Goal: Information Seeking & Learning: Check status

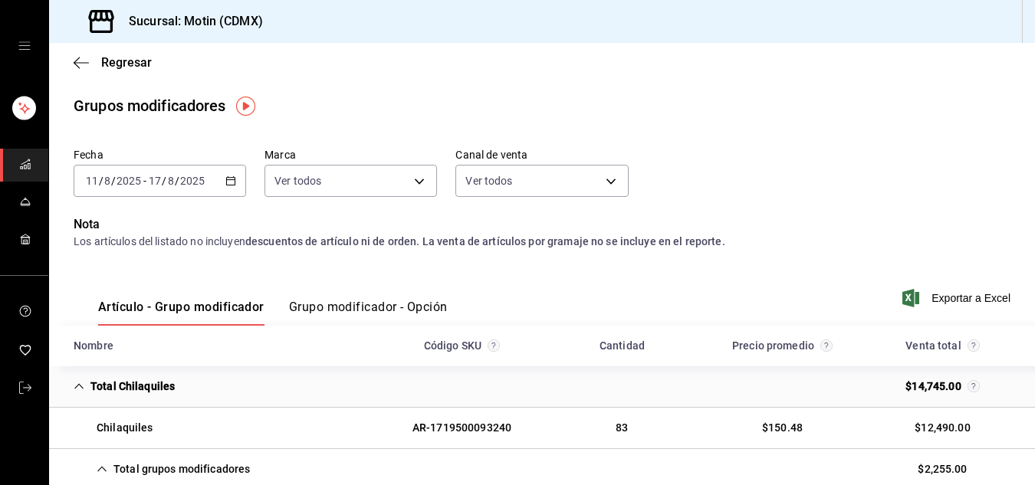
click at [327, 306] on font "Grupo modificador - Opción" at bounding box center [368, 307] width 159 height 15
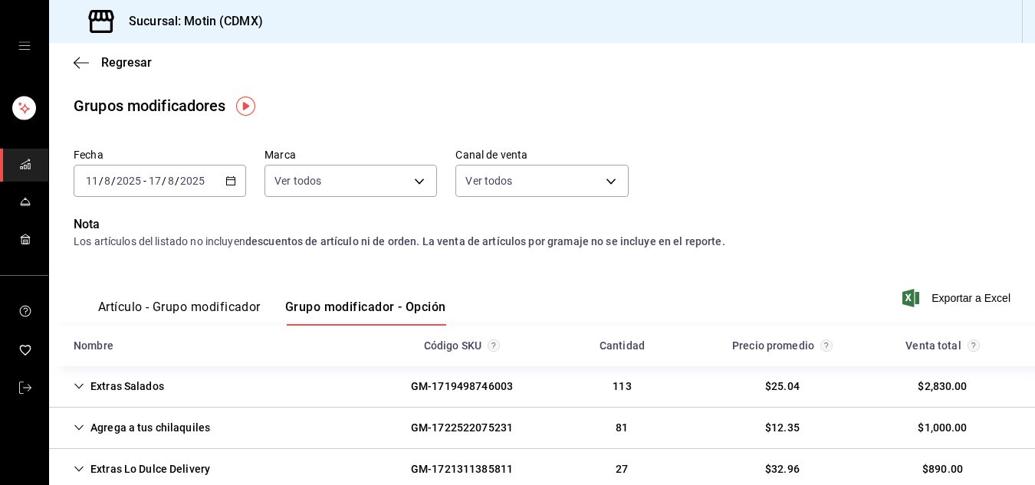
click at [327, 306] on font "Grupo modificador - Opción" at bounding box center [365, 307] width 161 height 15
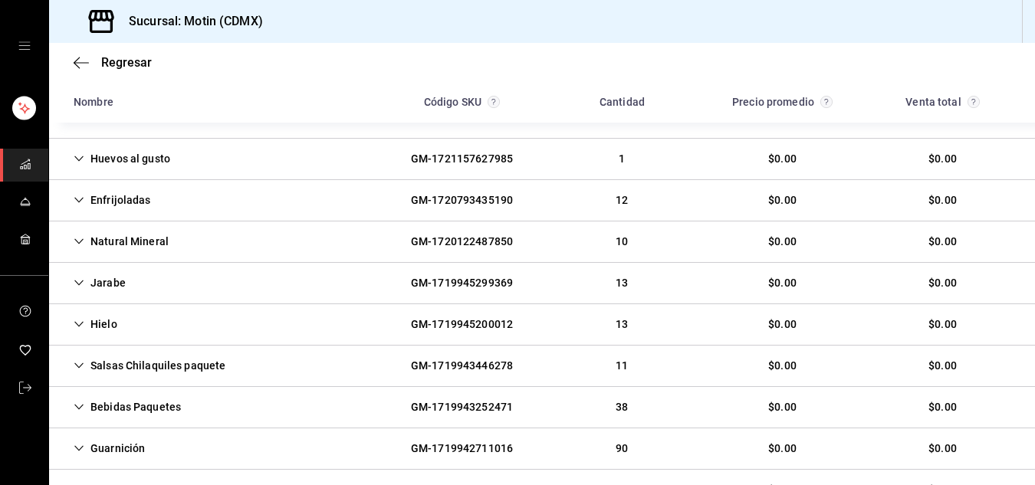
scroll to position [1115, 0]
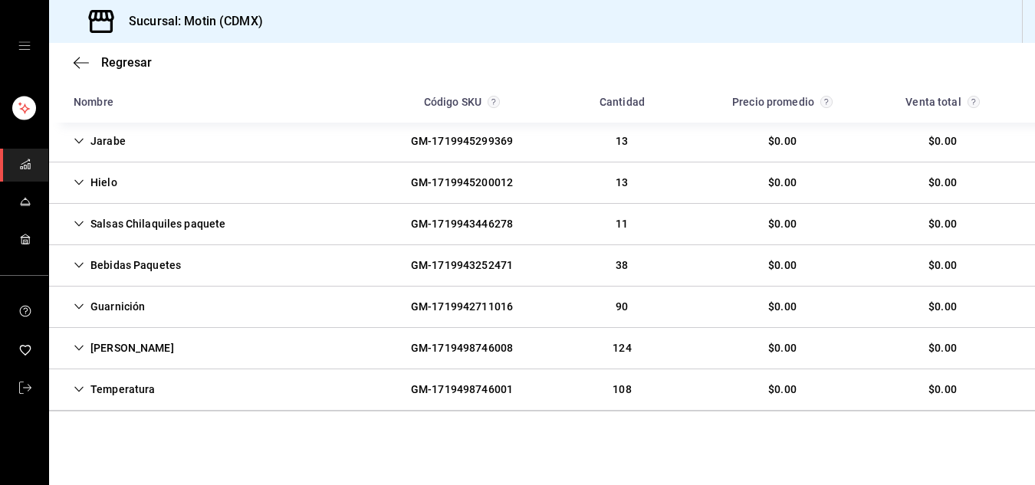
click at [81, 225] on icon "Cell" at bounding box center [79, 224] width 11 height 11
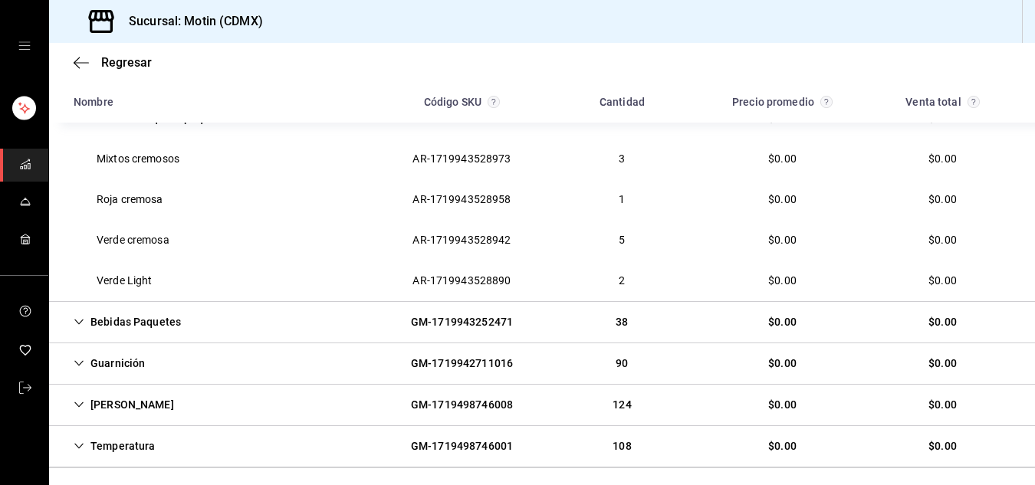
scroll to position [1278, 0]
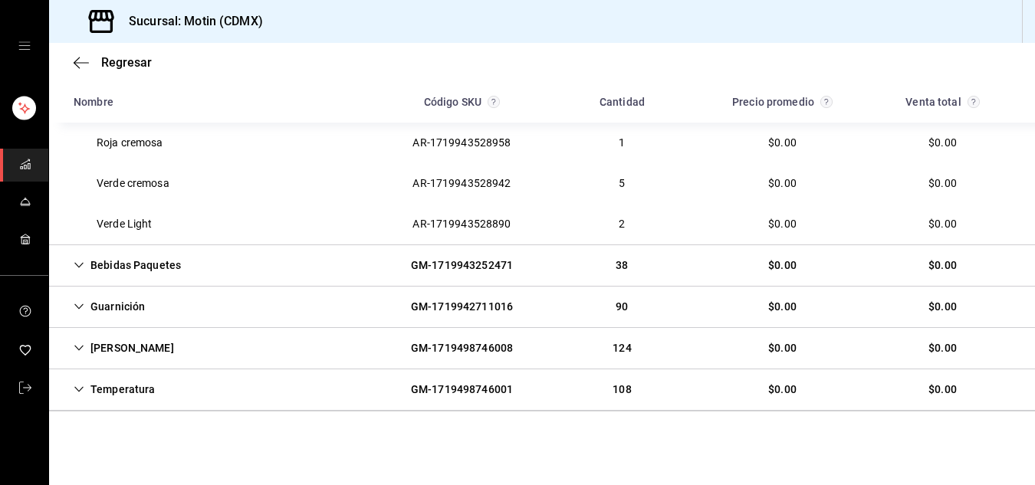
click at [83, 344] on icon "Cell" at bounding box center [79, 348] width 11 height 11
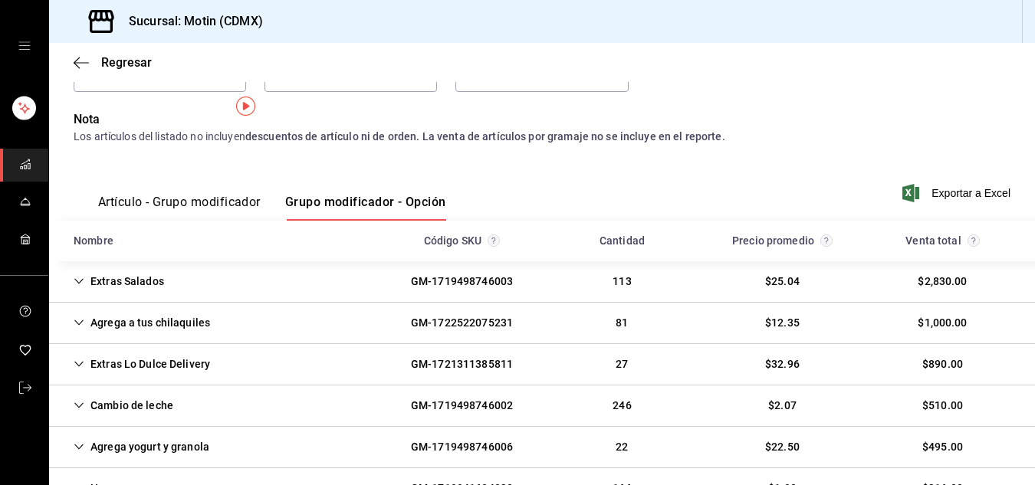
scroll to position [0, 0]
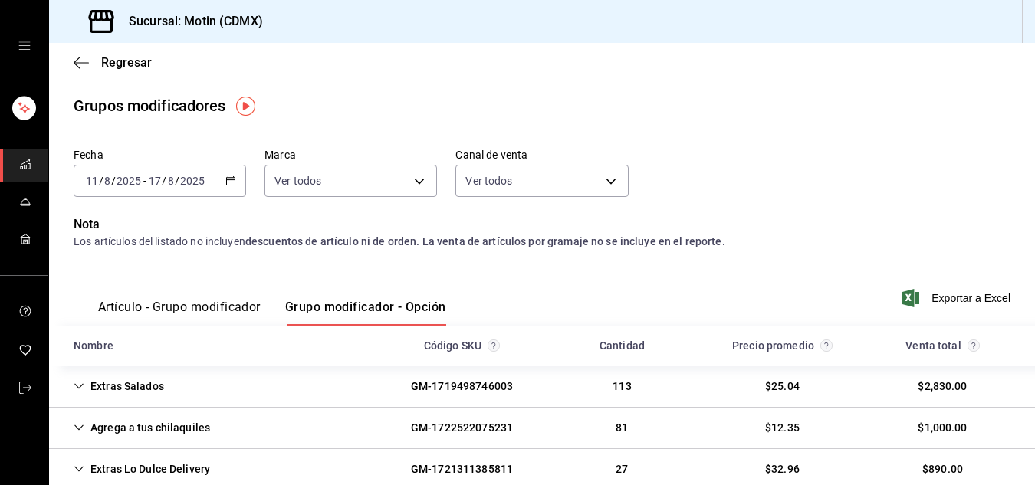
click at [230, 179] on icon "button" at bounding box center [230, 181] width 11 height 11
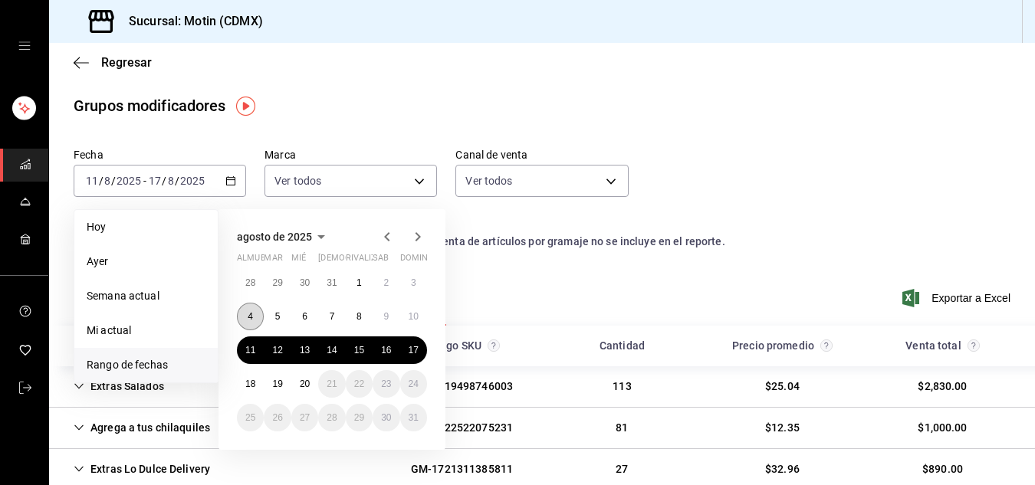
click at [247, 316] on button "4" at bounding box center [250, 317] width 27 height 28
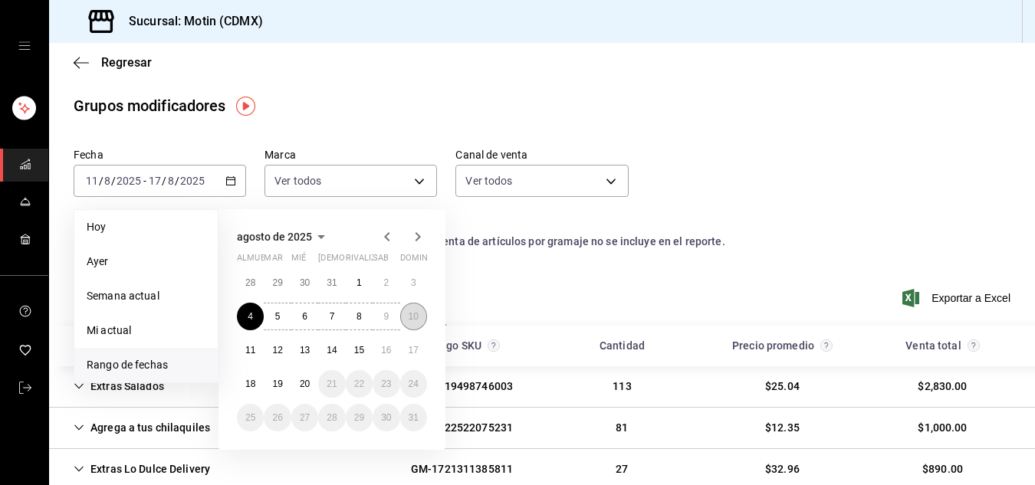
click at [412, 315] on font "10" at bounding box center [414, 316] width 10 height 11
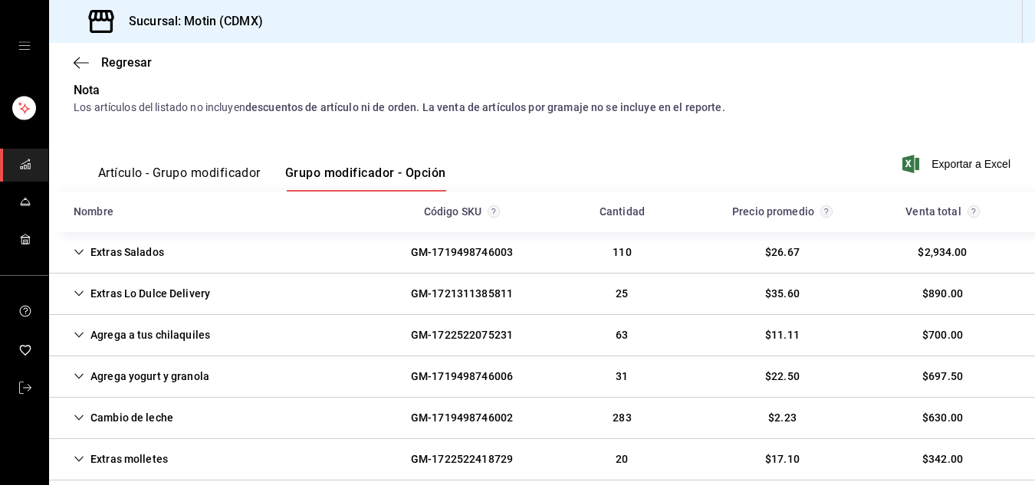
scroll to position [153, 0]
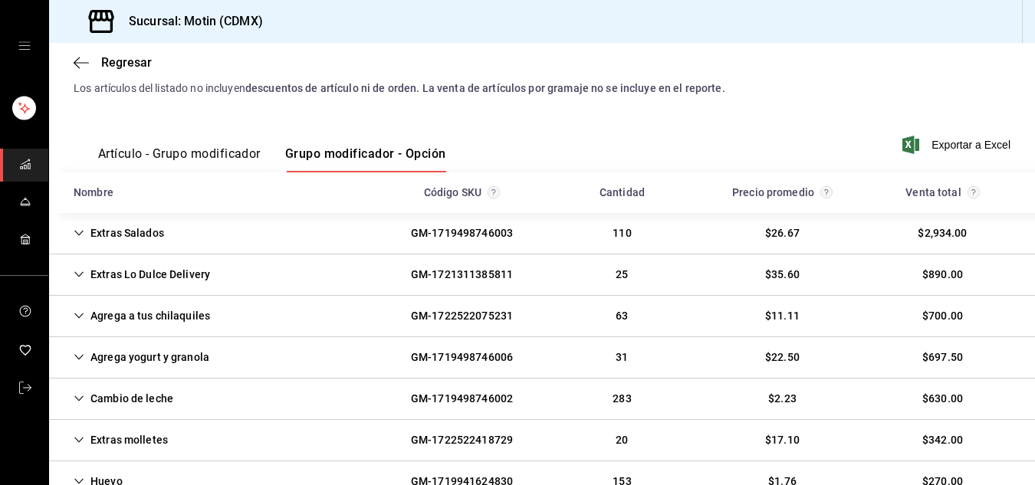
click at [212, 148] on font "Artículo - Grupo modificador" at bounding box center [179, 153] width 163 height 15
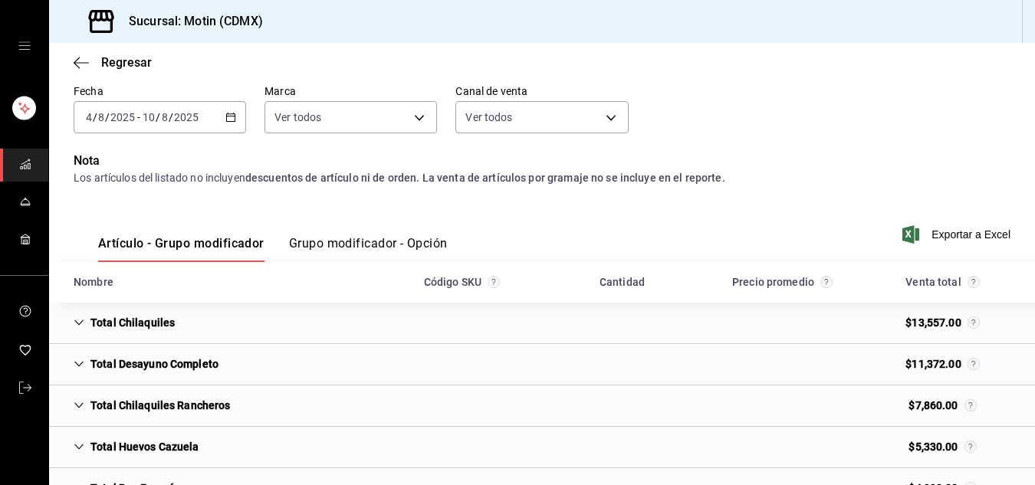
scroll to position [163, 0]
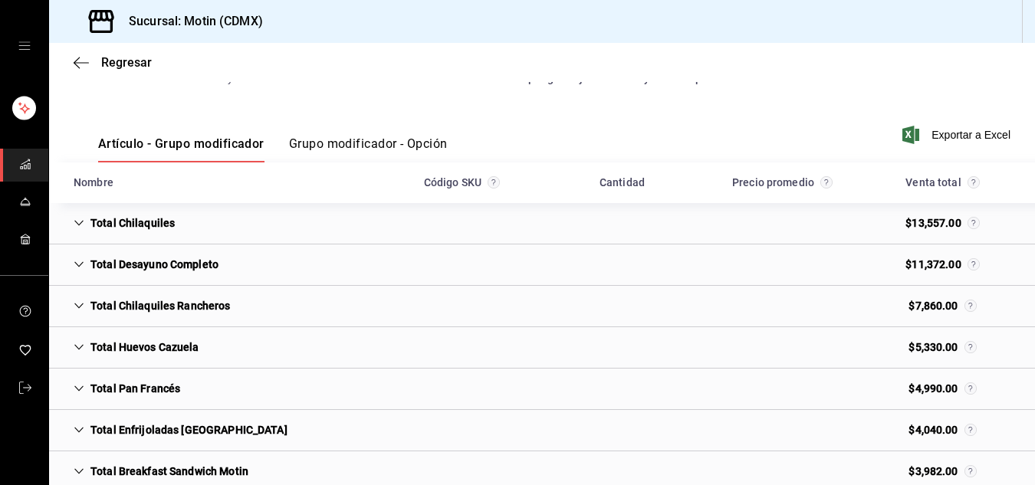
click at [79, 223] on icon "Cell" at bounding box center [79, 223] width 11 height 11
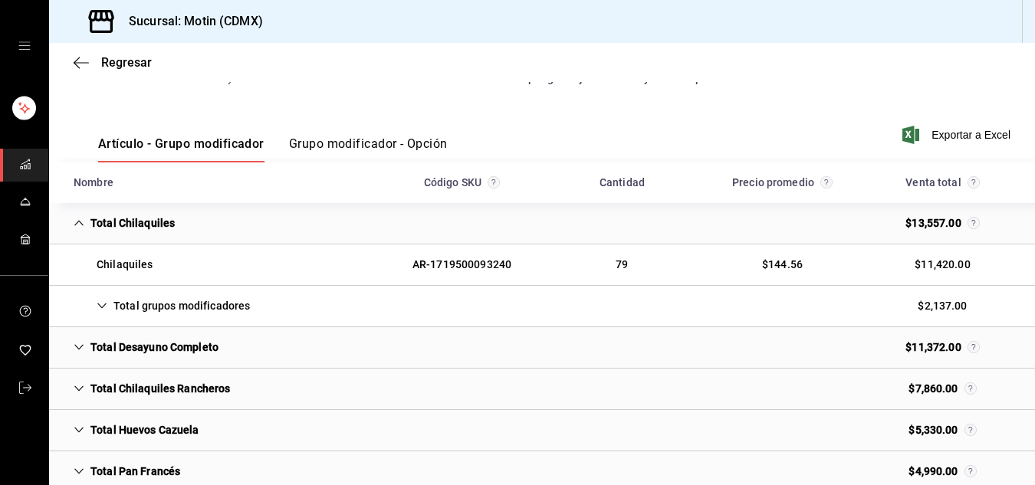
click at [101, 303] on icon "Cell" at bounding box center [102, 306] width 11 height 11
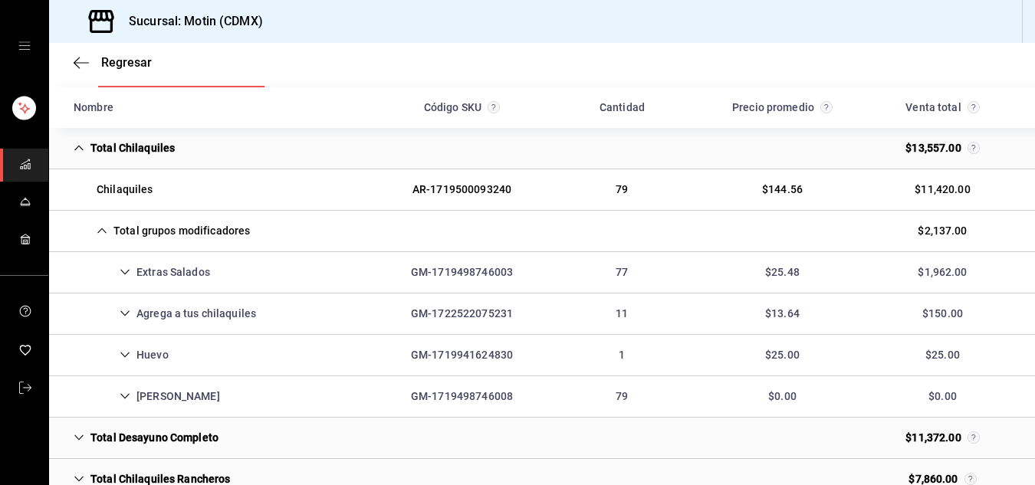
scroll to position [276, 0]
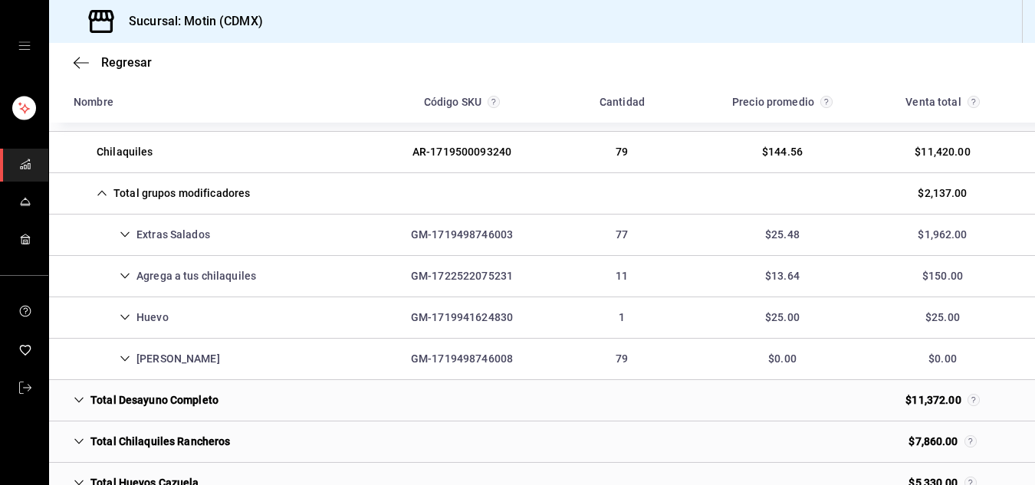
click at [125, 358] on icon "Cell" at bounding box center [125, 359] width 11 height 11
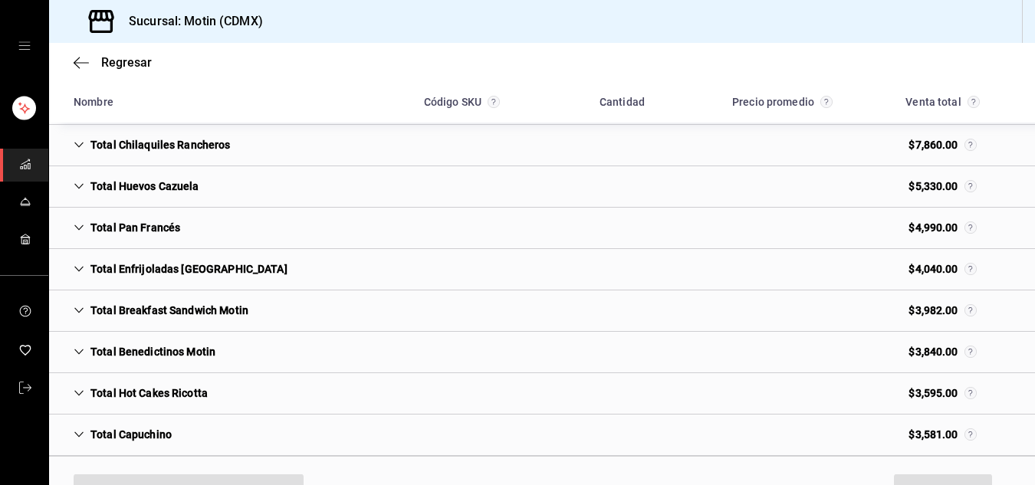
scroll to position [721, 0]
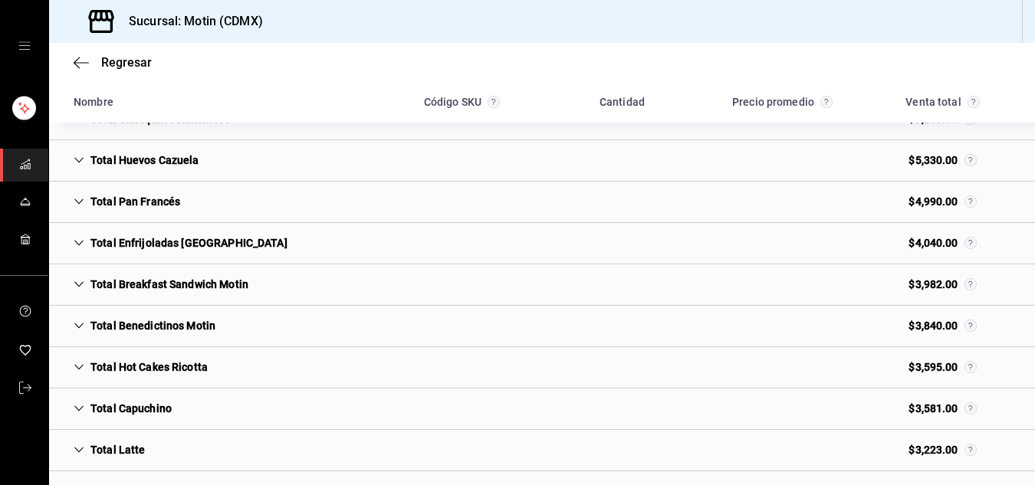
click at [81, 282] on icon "Cell" at bounding box center [79, 284] width 11 height 11
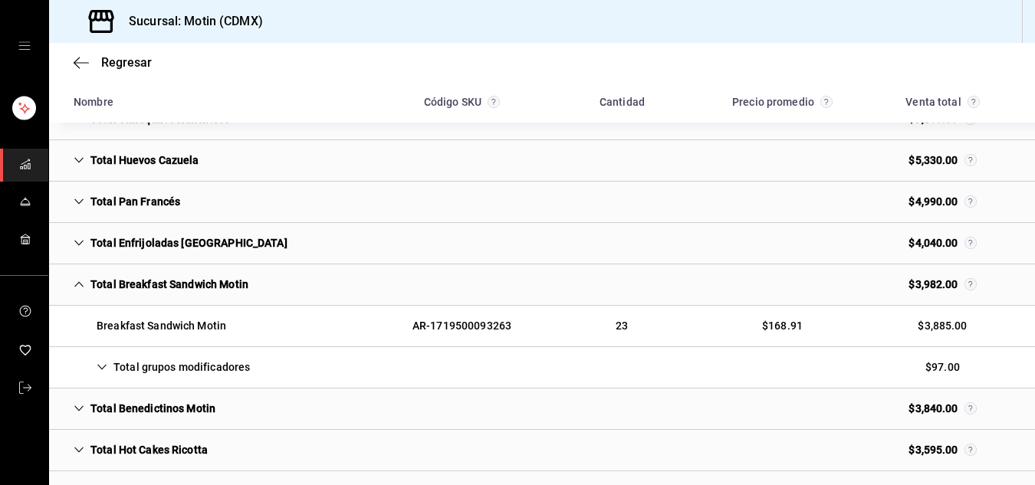
click at [105, 367] on icon "Cell" at bounding box center [102, 367] width 11 height 11
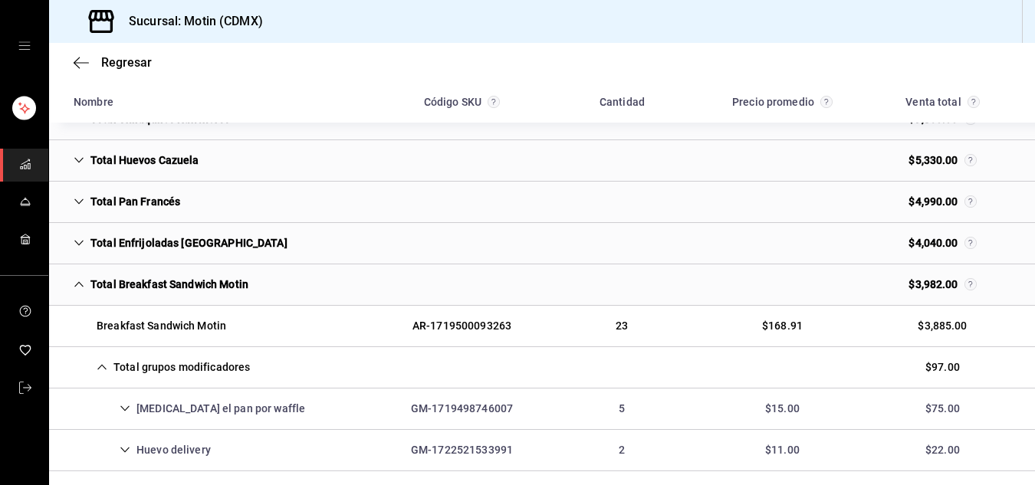
click at [80, 283] on icon "Cell" at bounding box center [78, 284] width 9 height 5
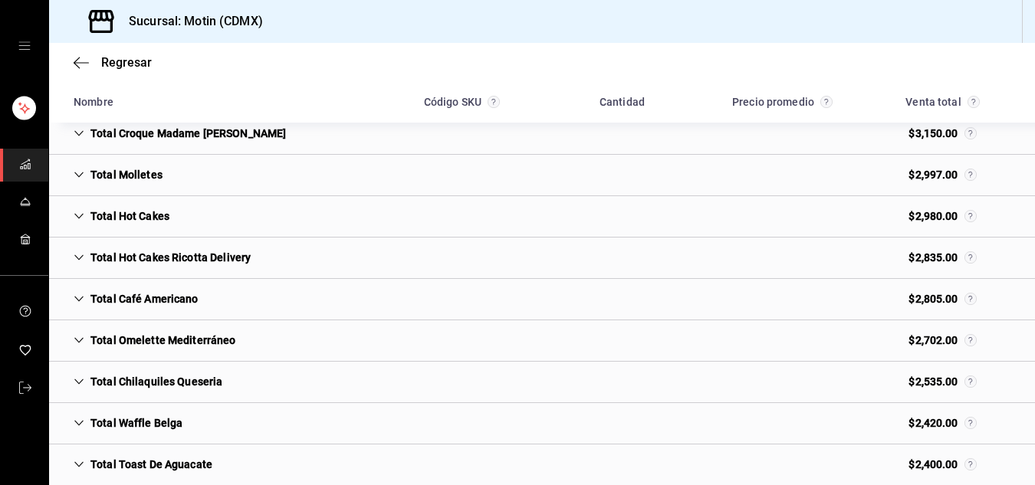
scroll to position [1117, 0]
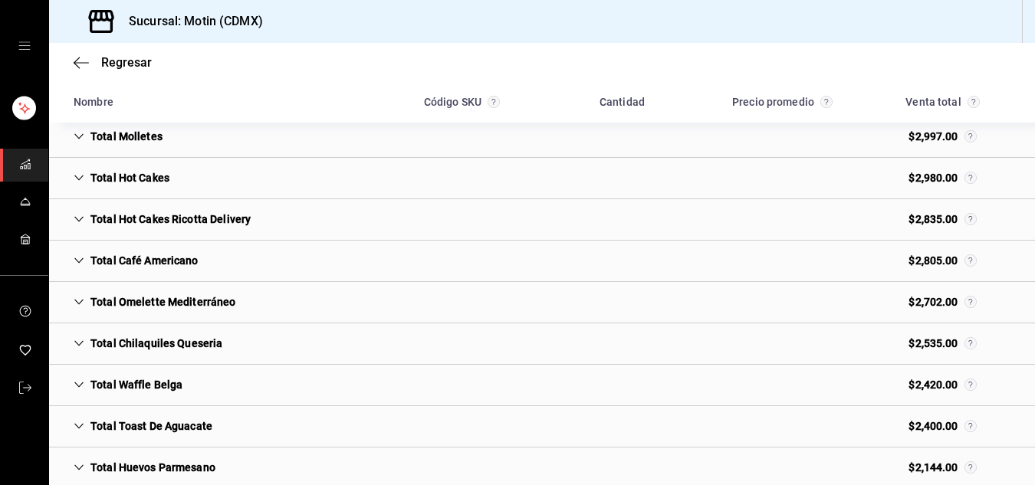
click at [76, 339] on icon "Cell" at bounding box center [79, 343] width 11 height 11
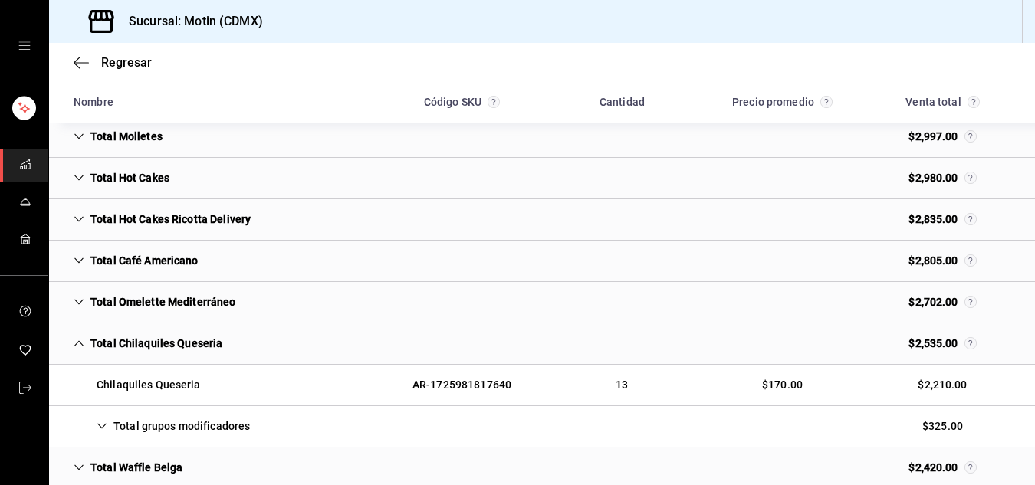
click at [101, 426] on icon "Cell" at bounding box center [102, 426] width 11 height 11
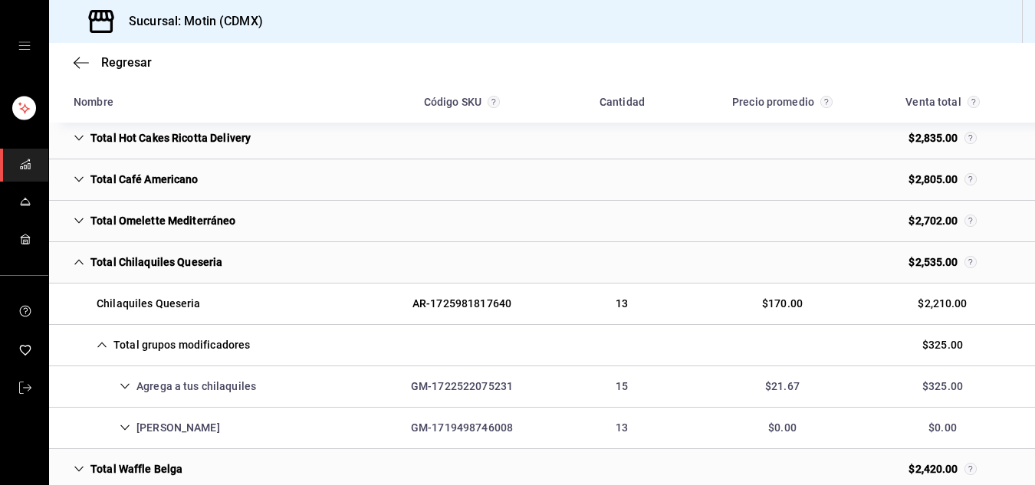
click at [123, 429] on icon "Cell" at bounding box center [124, 428] width 9 height 5
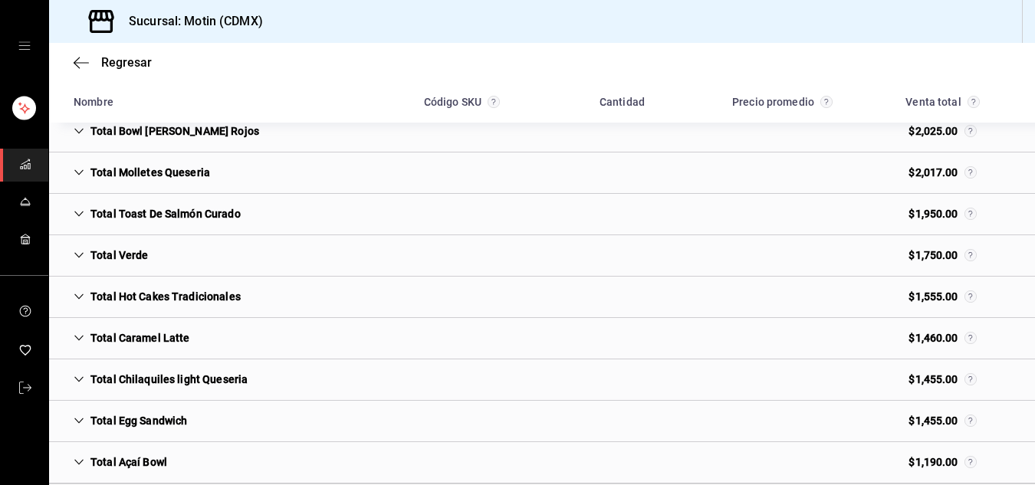
scroll to position [1807, 0]
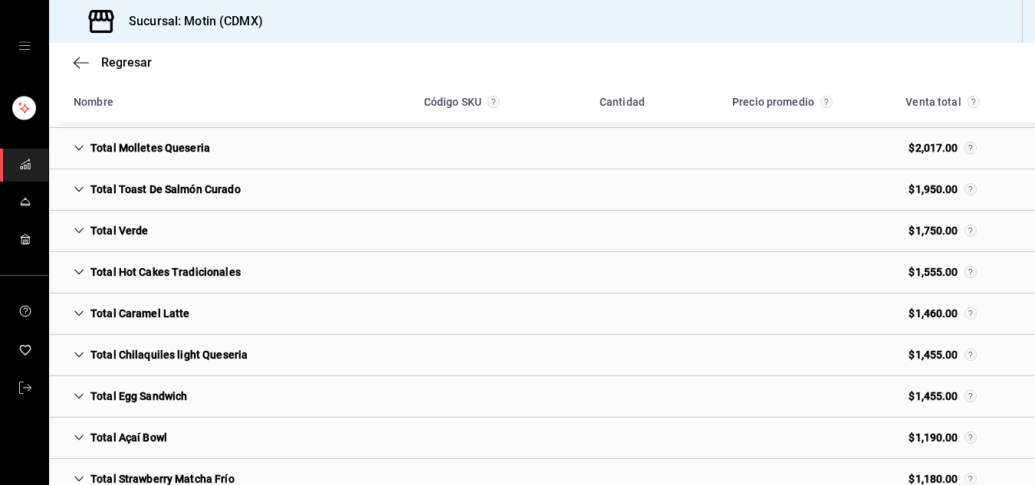
click at [77, 355] on icon "Cell" at bounding box center [79, 355] width 11 height 11
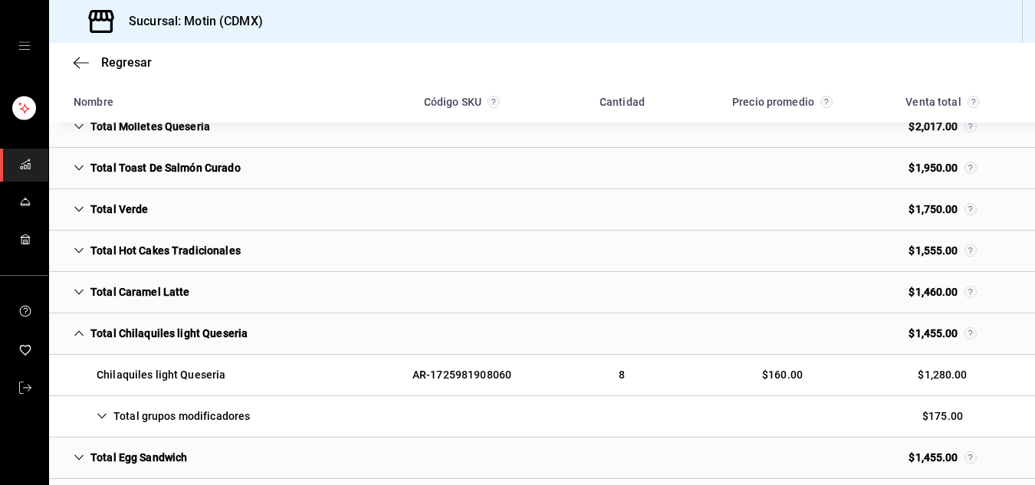
scroll to position [1917, 0]
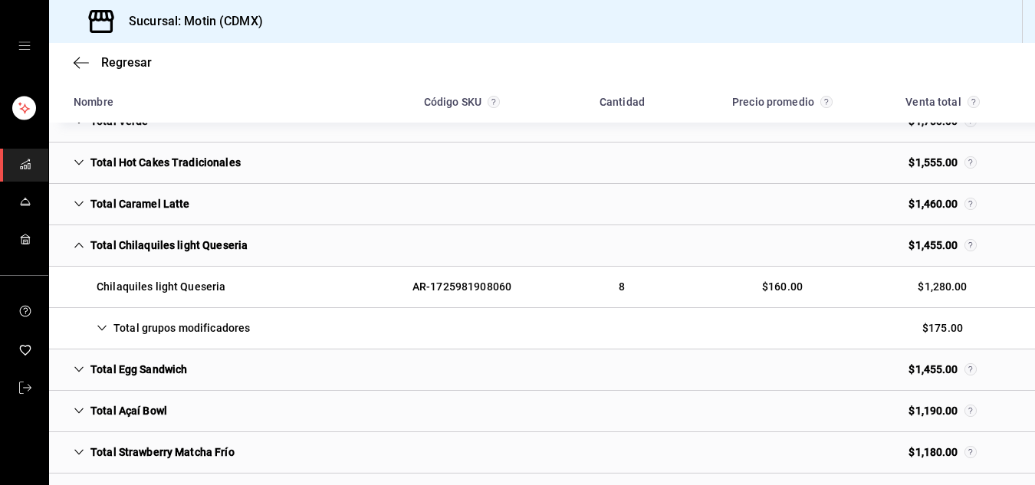
click at [107, 324] on icon "Cell" at bounding box center [102, 328] width 11 height 11
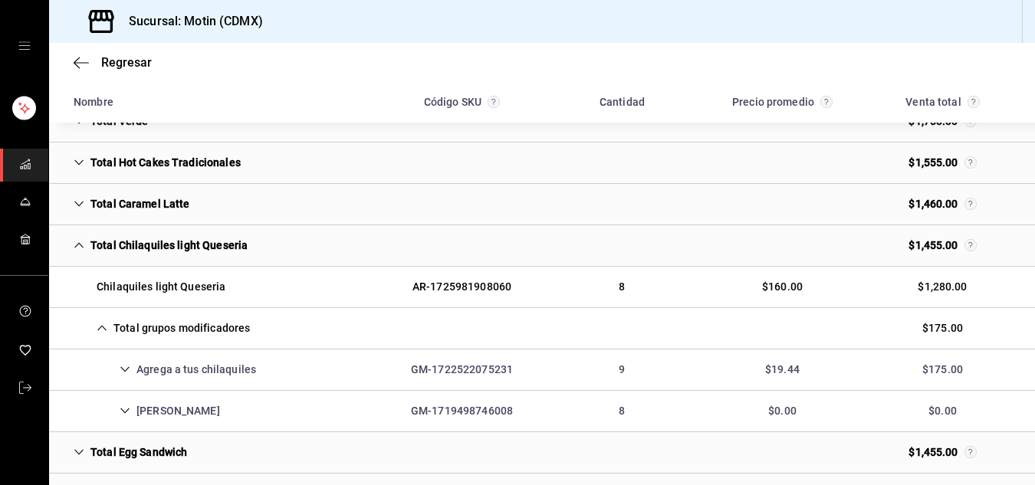
click at [129, 406] on icon "Cell" at bounding box center [125, 411] width 11 height 11
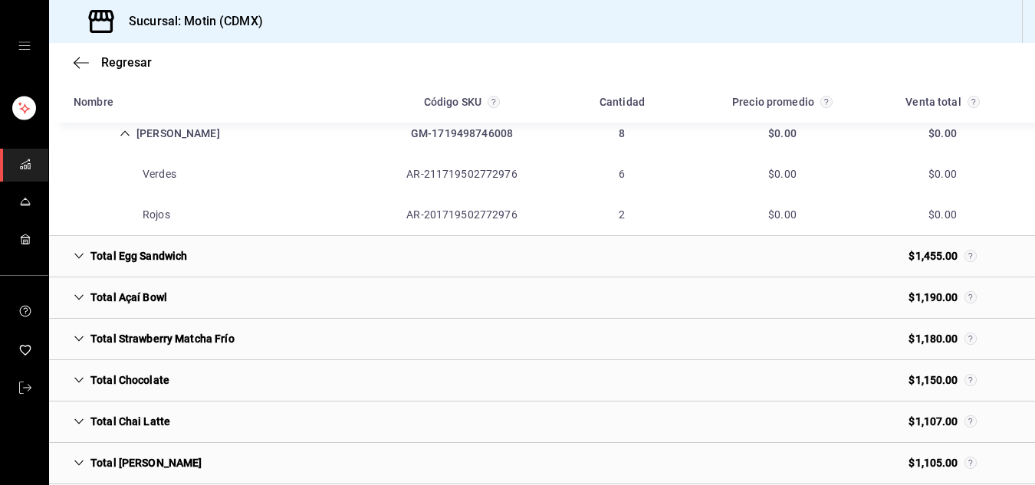
scroll to position [2198, 0]
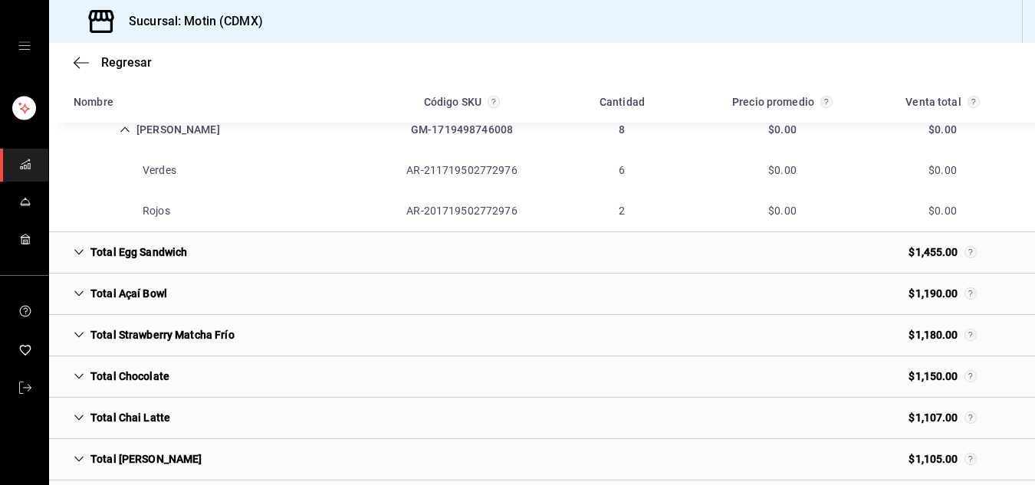
click at [76, 250] on icon "Cell" at bounding box center [79, 252] width 11 height 11
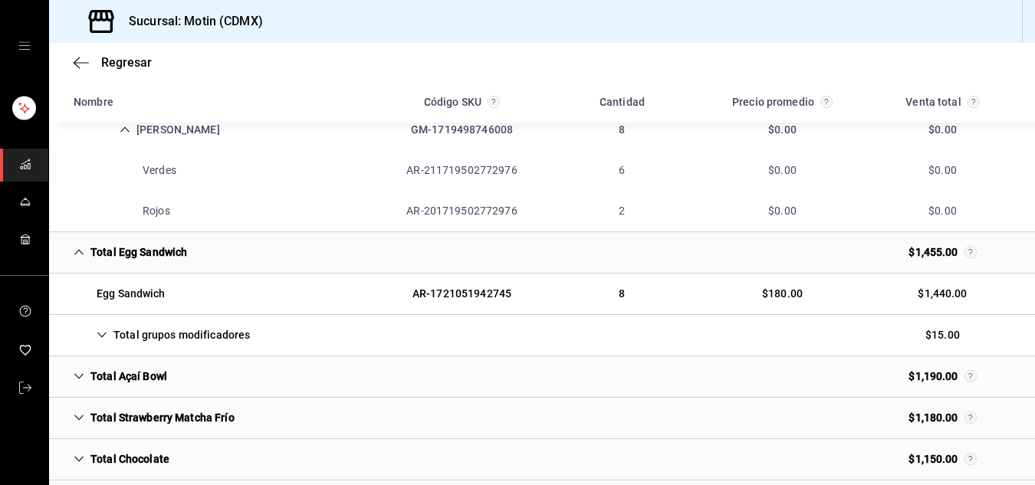
click at [100, 336] on icon "Cell" at bounding box center [101, 335] width 9 height 5
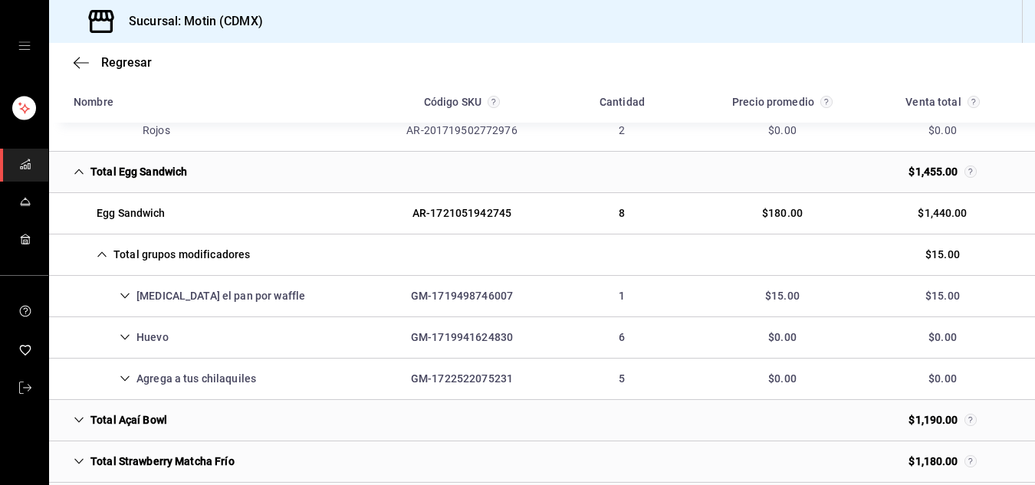
scroll to position [2298, 0]
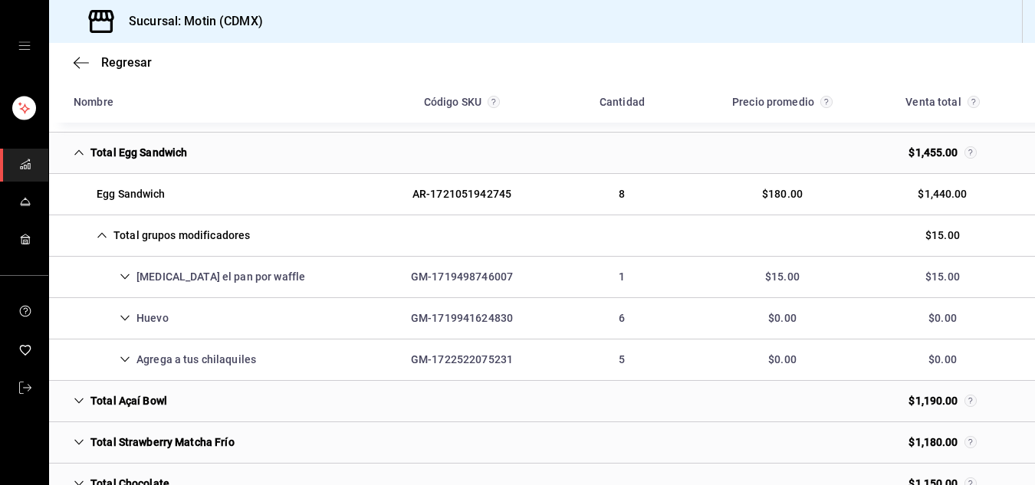
click at [130, 357] on icon "Cell" at bounding box center [125, 359] width 11 height 11
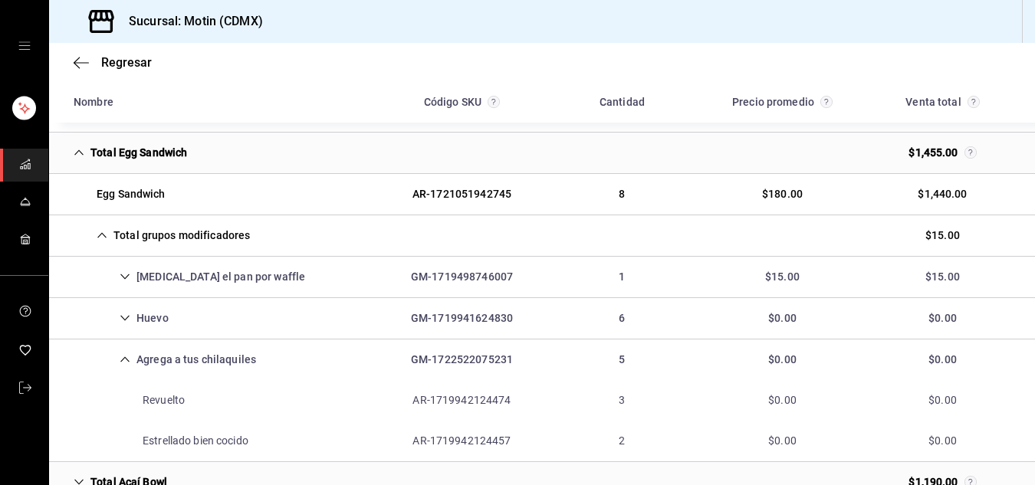
click at [123, 357] on icon "Cell" at bounding box center [125, 359] width 11 height 11
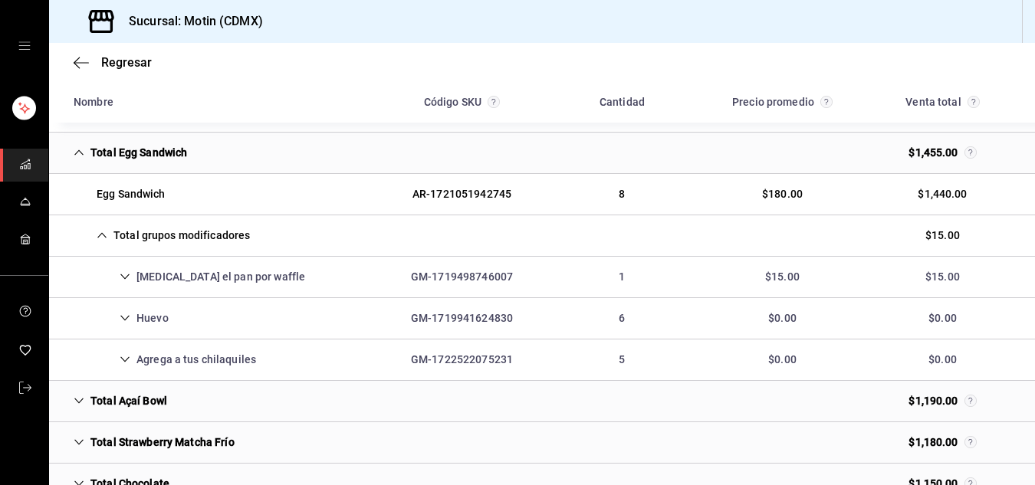
click at [101, 232] on icon "Cell" at bounding box center [102, 235] width 11 height 11
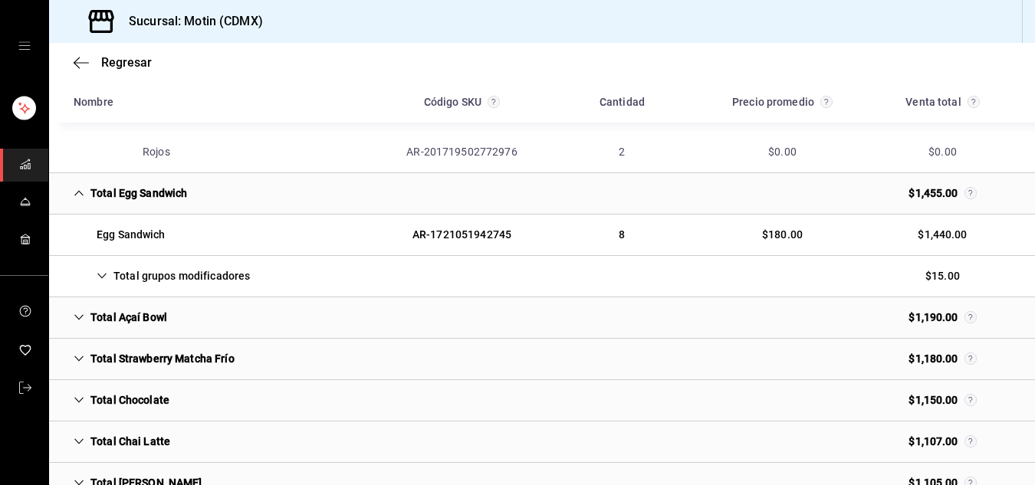
scroll to position [2214, 0]
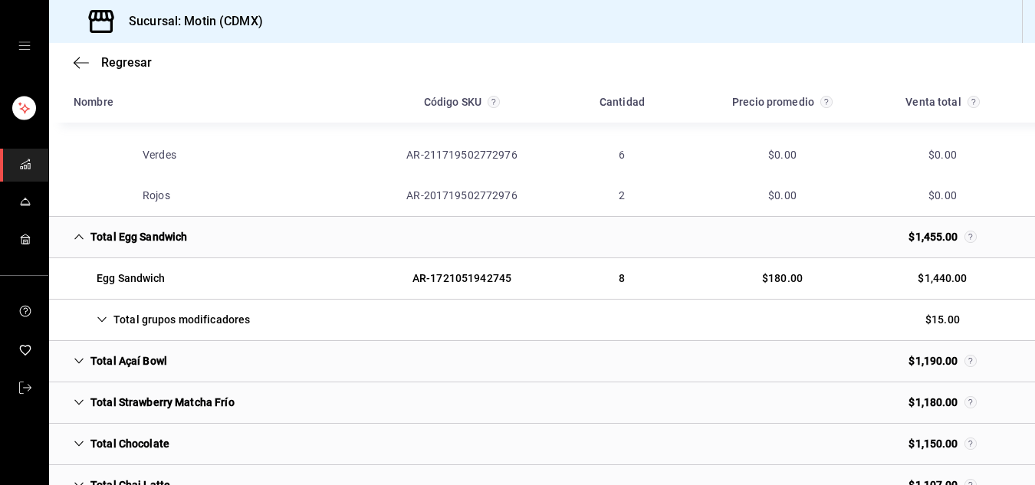
click at [77, 236] on icon "Cell" at bounding box center [78, 237] width 9 height 5
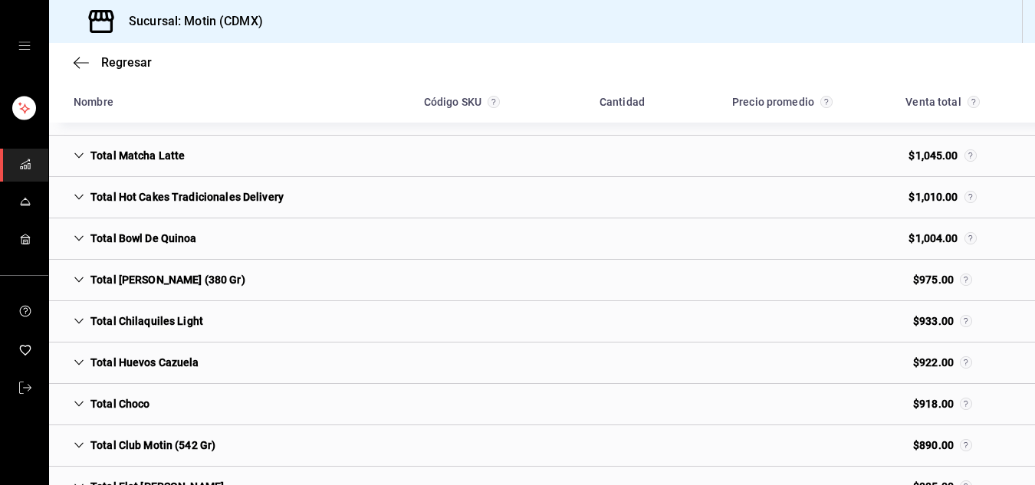
scroll to position [2675, 0]
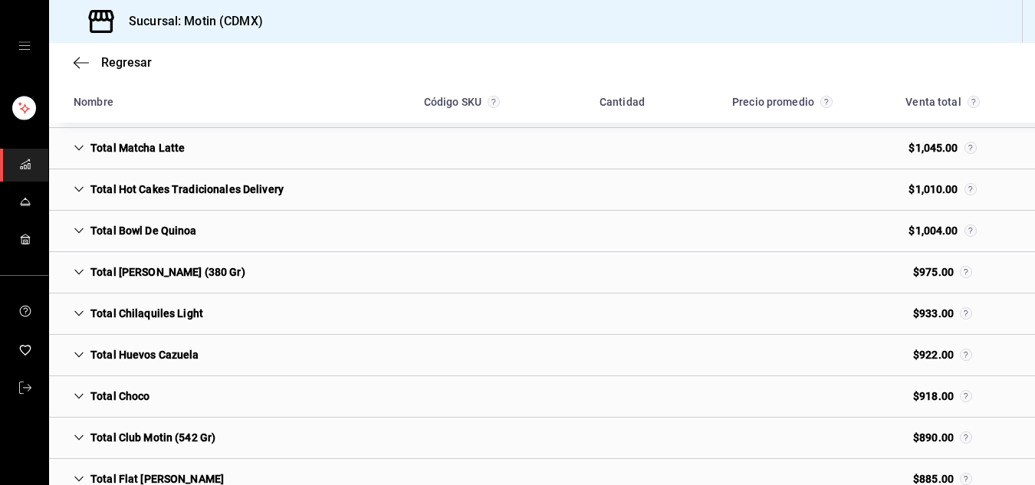
click at [77, 311] on icon "Cell" at bounding box center [79, 313] width 11 height 11
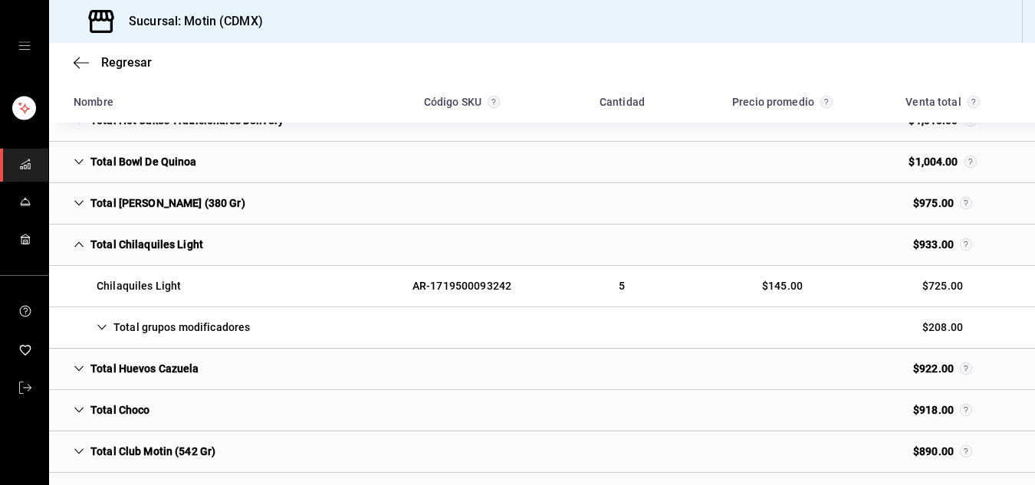
scroll to position [2764, 0]
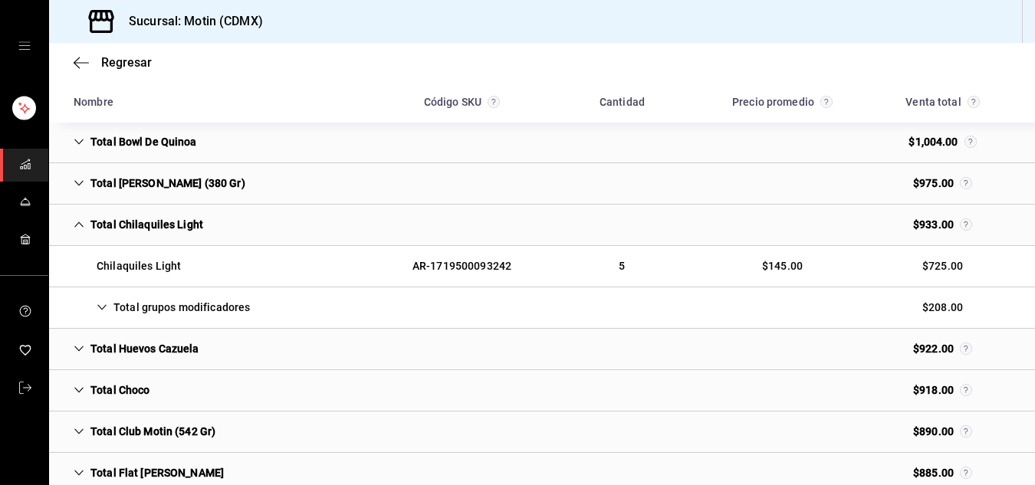
click at [101, 307] on icon "Cell" at bounding box center [102, 307] width 11 height 11
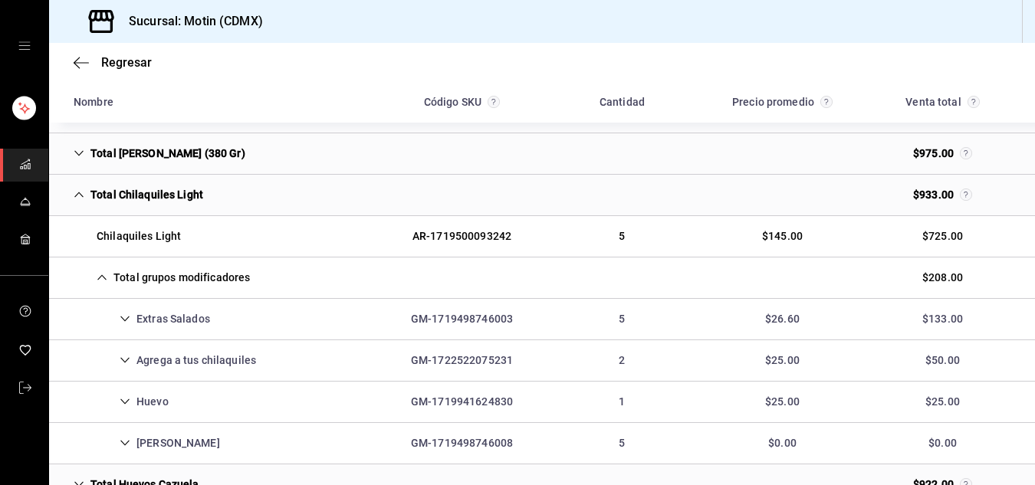
scroll to position [2816, 0]
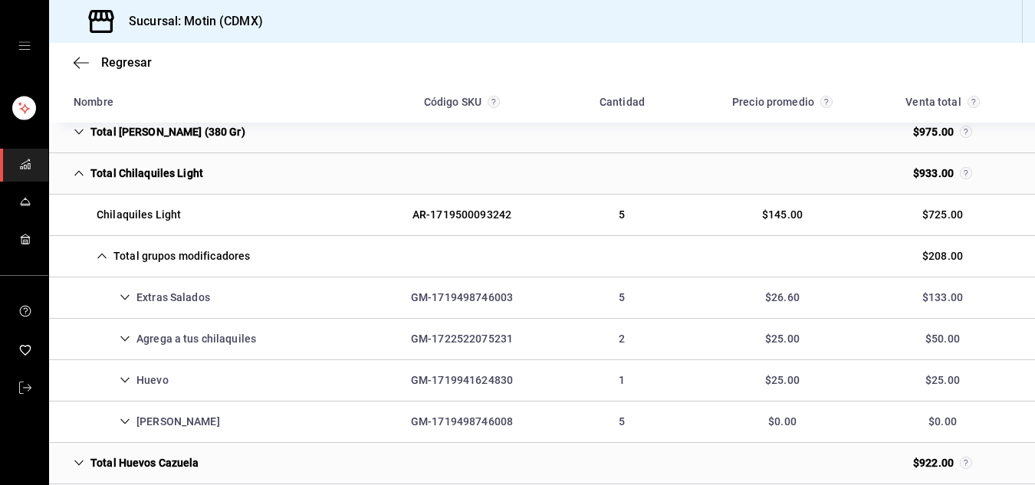
click at [126, 421] on icon "Cell" at bounding box center [125, 421] width 11 height 11
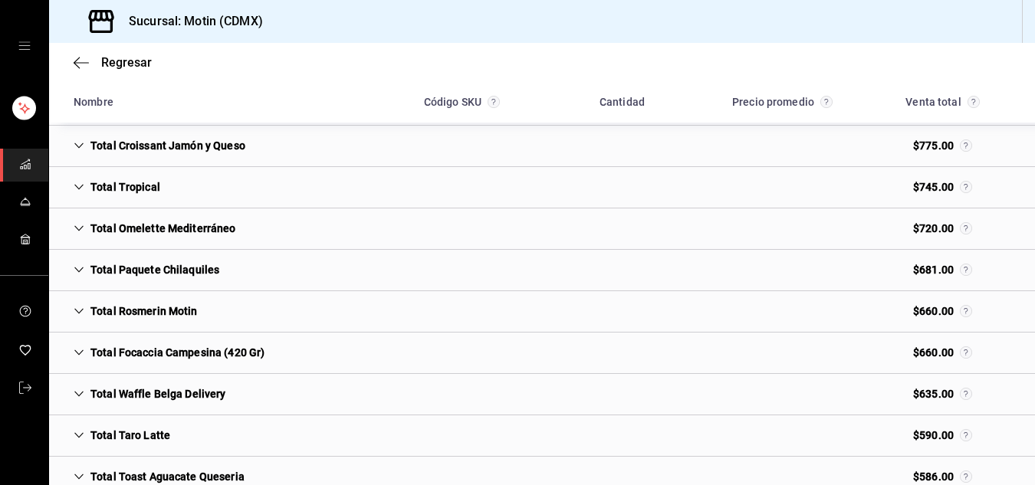
scroll to position [3465, 0]
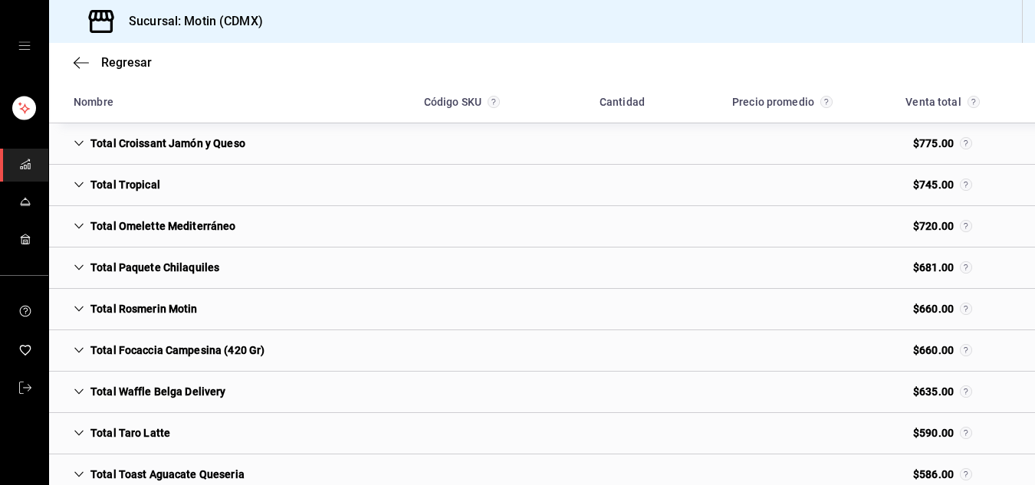
click at [77, 261] on div "Total Paquete Chilaquiles" at bounding box center [146, 268] width 170 height 28
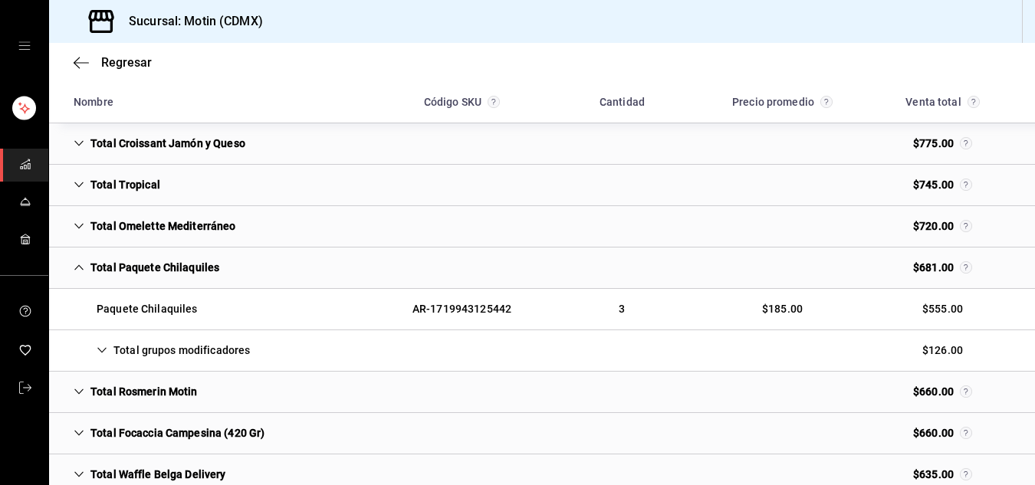
click at [105, 351] on icon "Cell" at bounding box center [102, 350] width 11 height 11
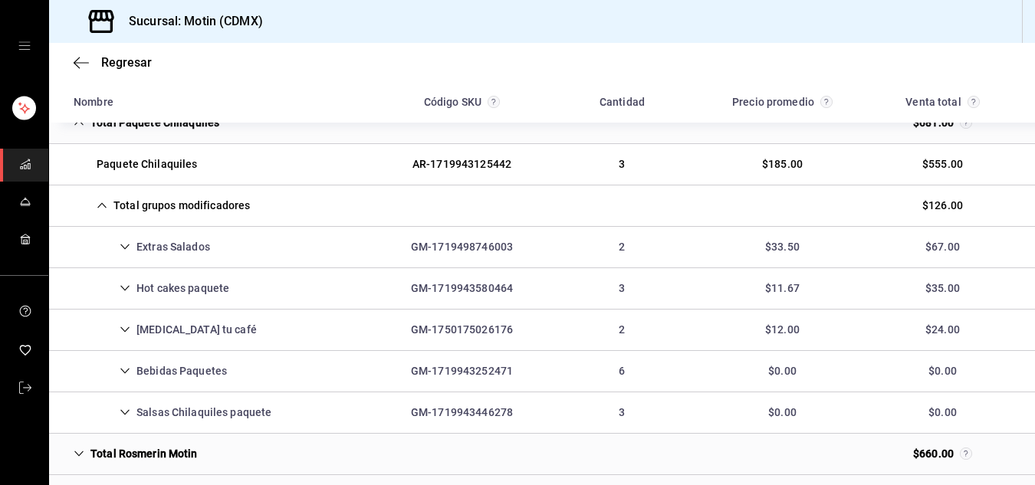
scroll to position [3611, 0]
click at [126, 414] on icon "Cell" at bounding box center [125, 411] width 11 height 11
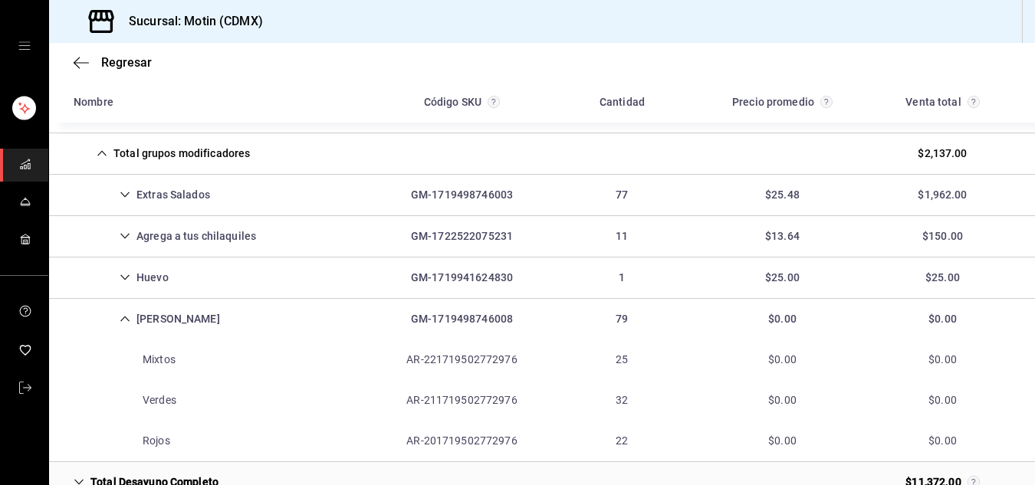
scroll to position [0, 0]
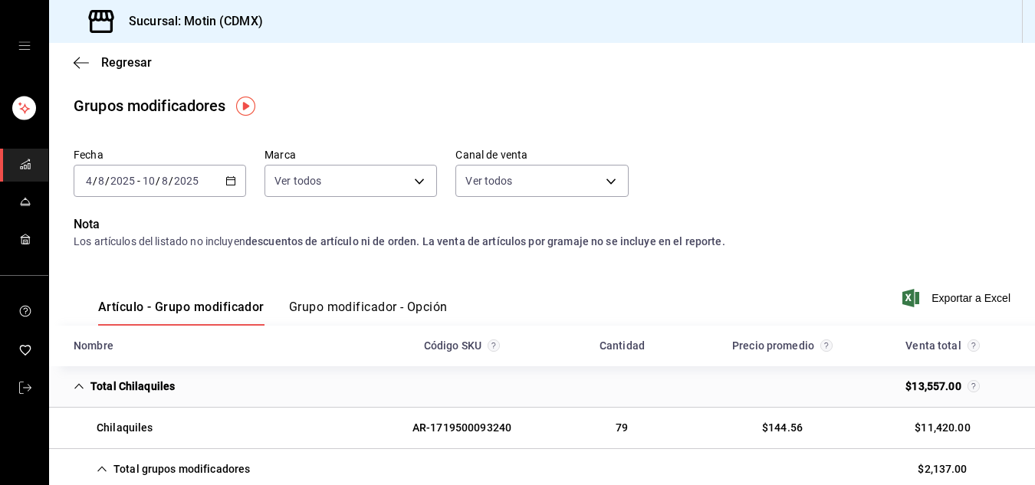
click at [361, 311] on font "Grupo modificador - Opción" at bounding box center [368, 307] width 159 height 15
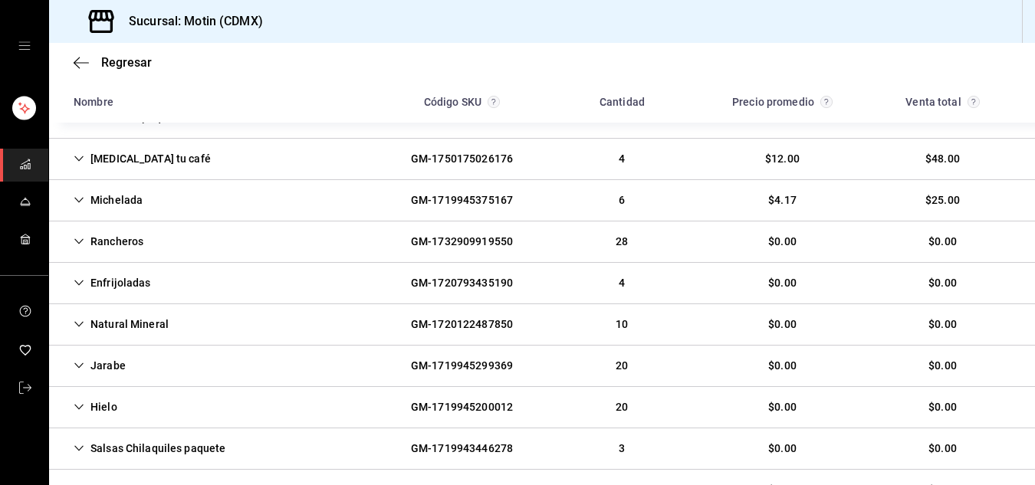
scroll to position [860, 0]
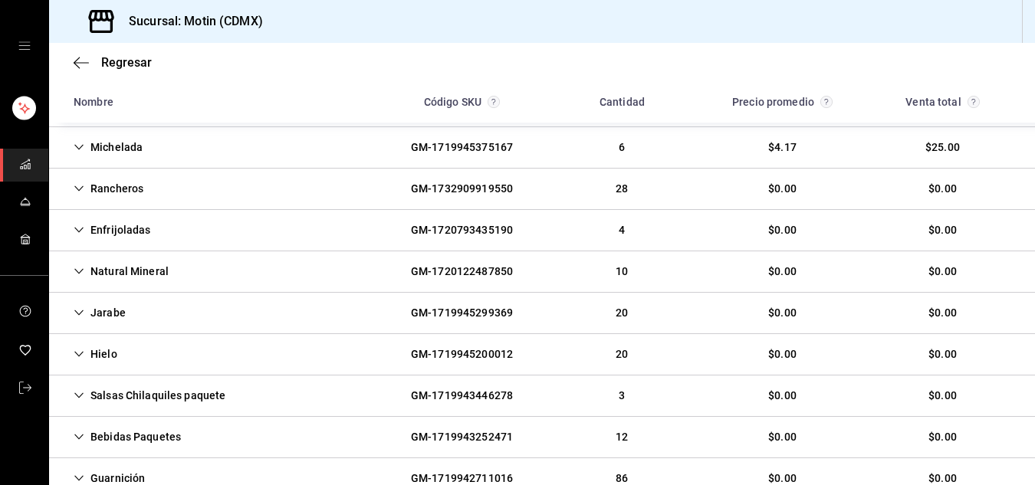
click at [78, 393] on icon "Cell" at bounding box center [79, 395] width 11 height 11
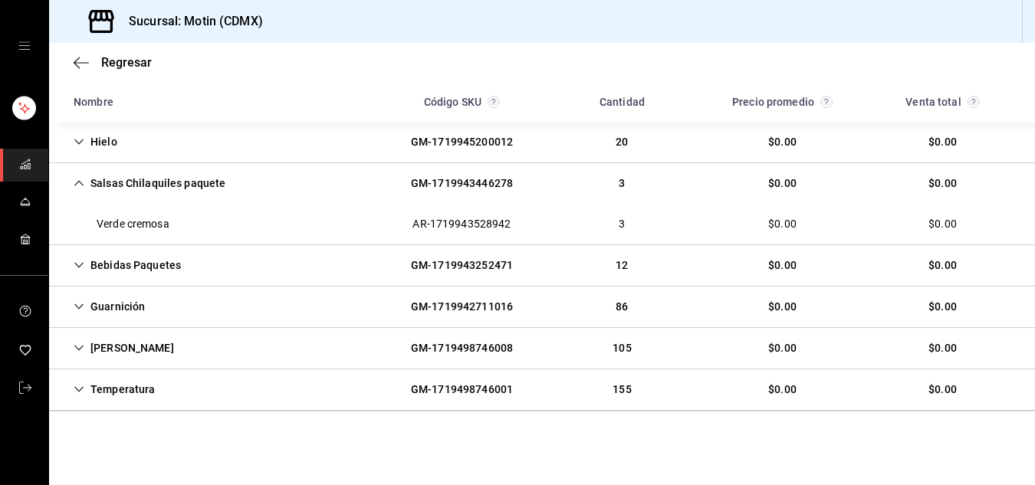
scroll to position [1040, 0]
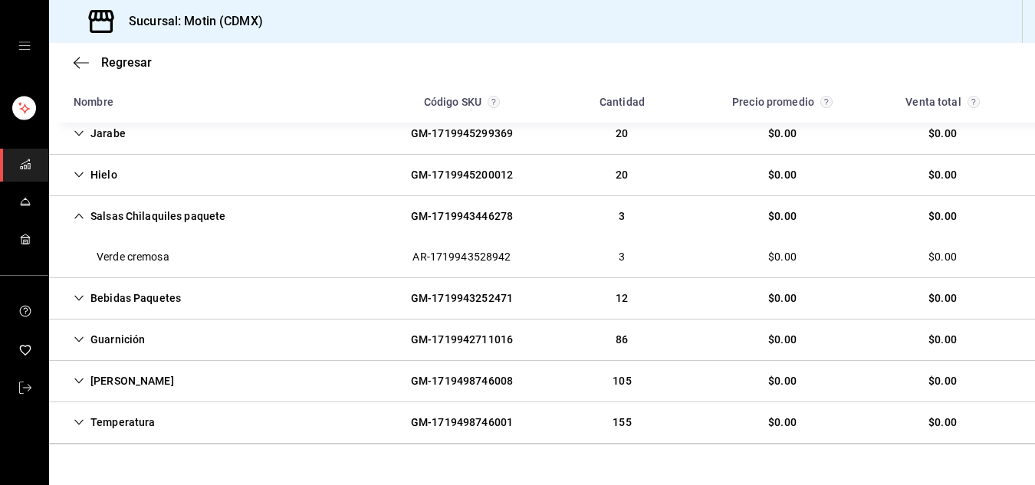
click at [74, 379] on icon "Cell" at bounding box center [79, 381] width 11 height 11
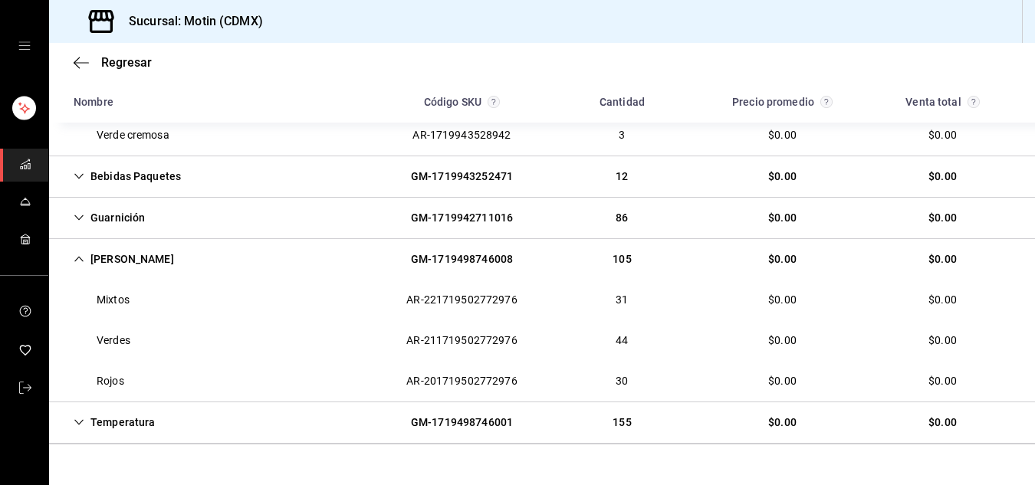
scroll to position [1165, 0]
